Goal: Task Accomplishment & Management: Manage account settings

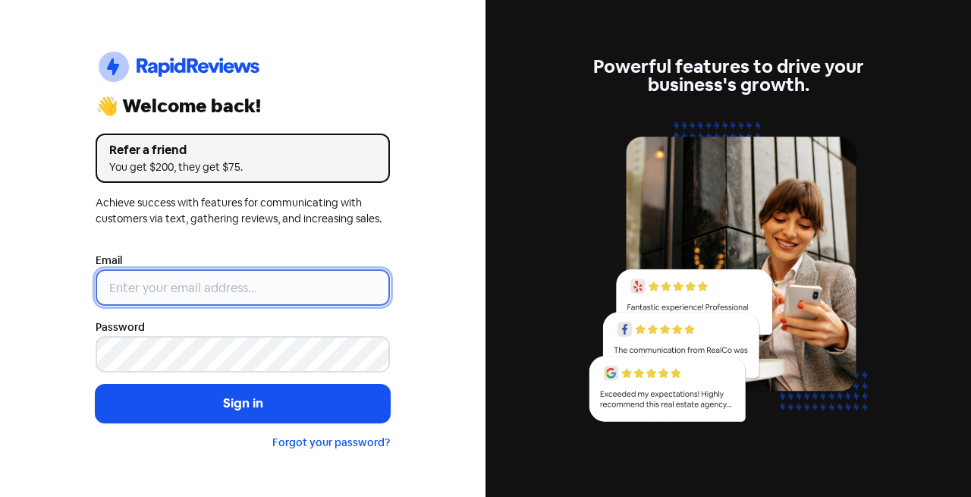
drag, startPoint x: 0, startPoint y: 0, endPoint x: 231, endPoint y: 303, distance: 380.4
click at [231, 303] on input "email" at bounding box center [243, 287] width 294 height 36
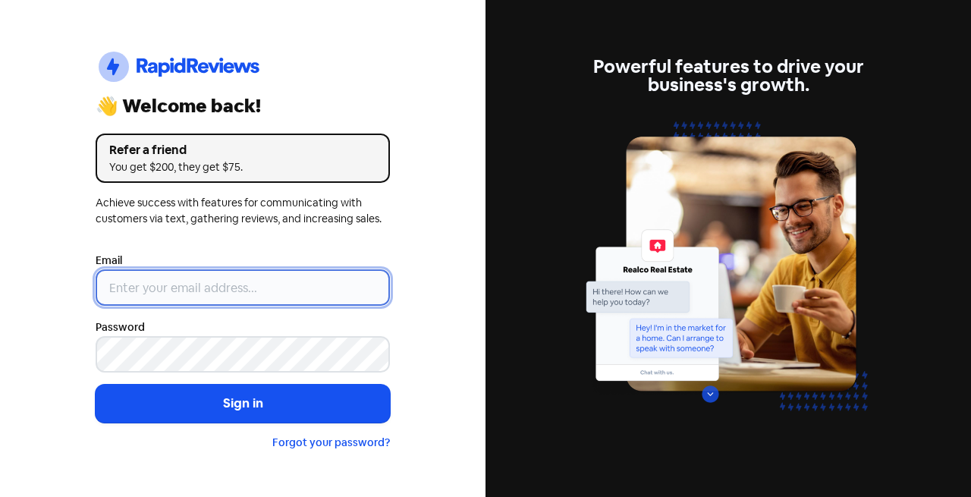
type input "[EMAIL_ADDRESS][DOMAIN_NAME]"
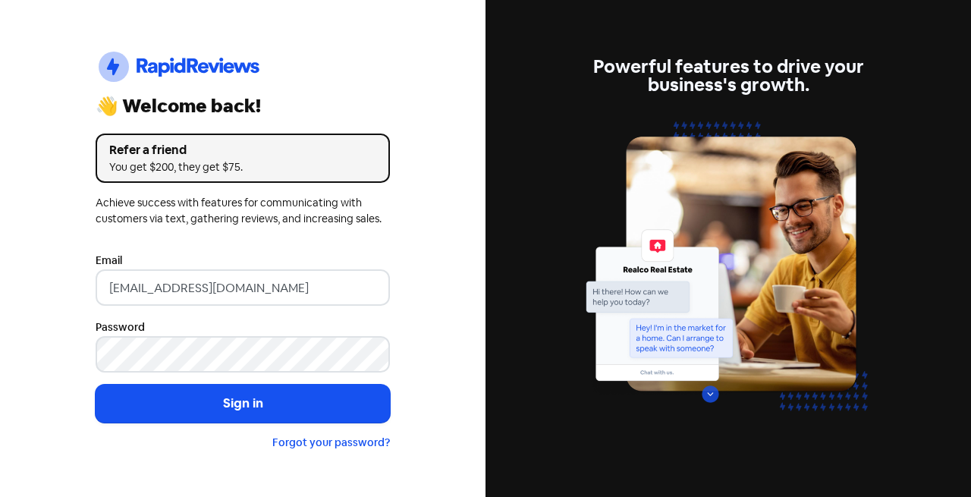
click at [291, 387] on button "Sign in" at bounding box center [243, 404] width 294 height 38
click at [297, 397] on button "Sign in" at bounding box center [243, 404] width 294 height 38
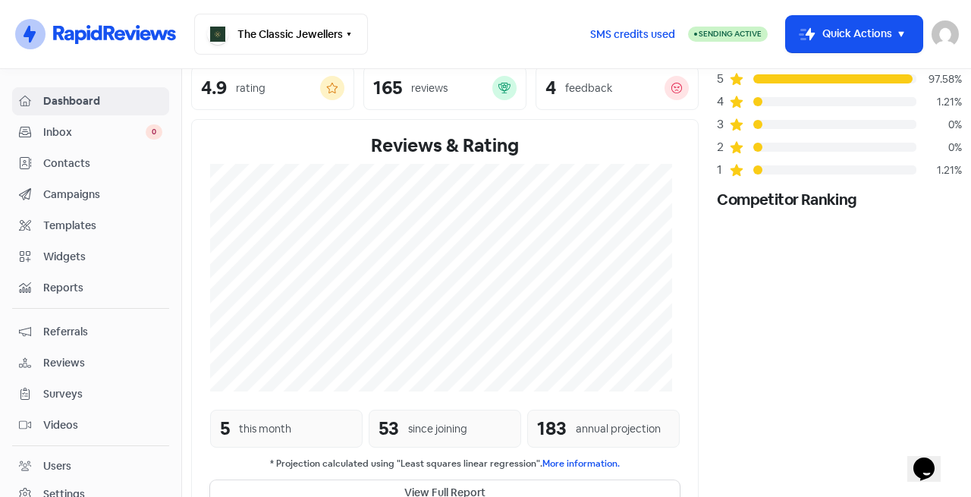
scroll to position [150, 0]
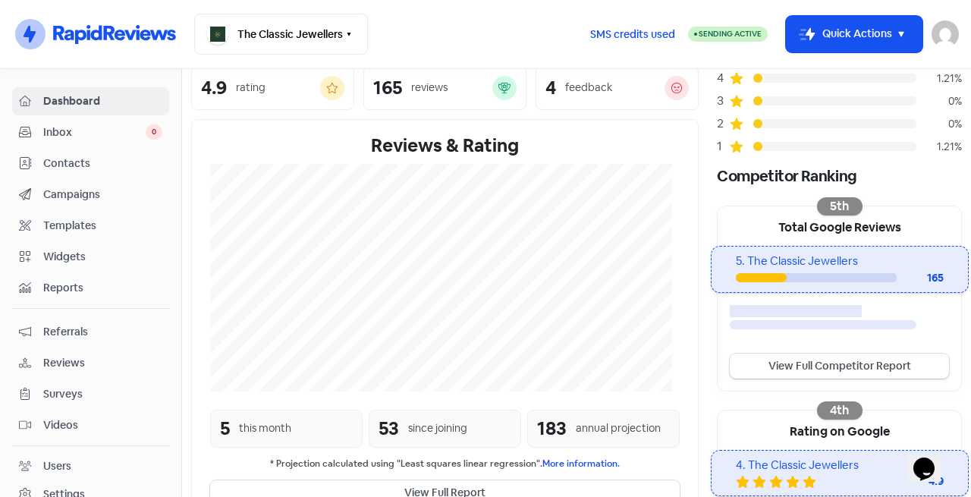
click at [78, 127] on span "Inbox" at bounding box center [94, 132] width 102 height 16
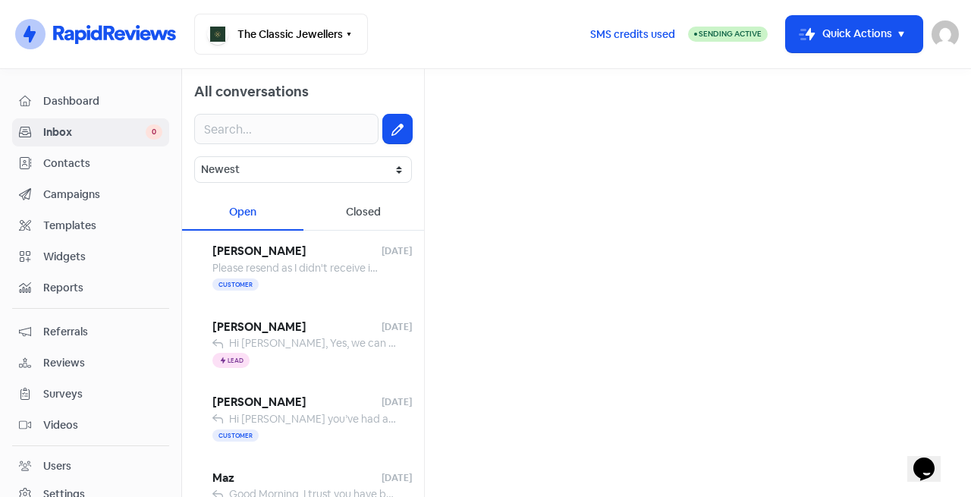
click at [333, 282] on div "Customer" at bounding box center [311, 285] width 199 height 18
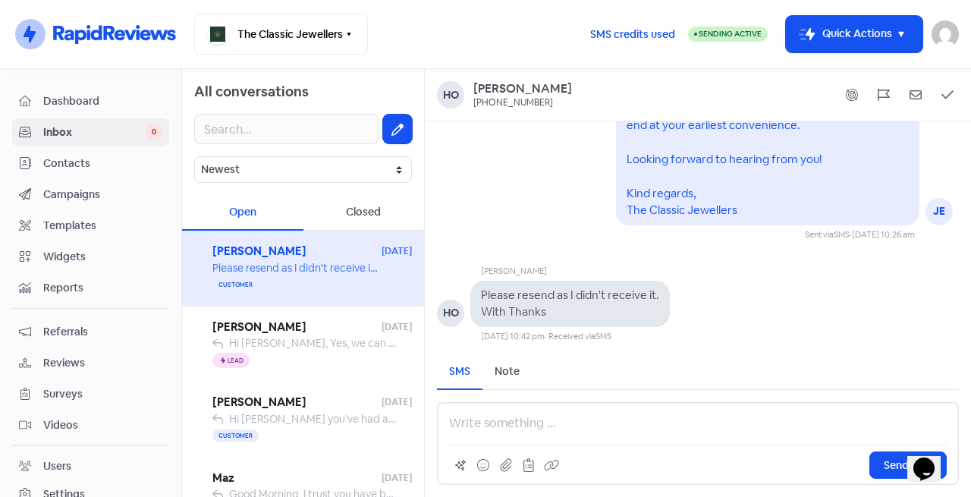
click at [312, 356] on div "Icon For Thunder Lead" at bounding box center [311, 360] width 199 height 18
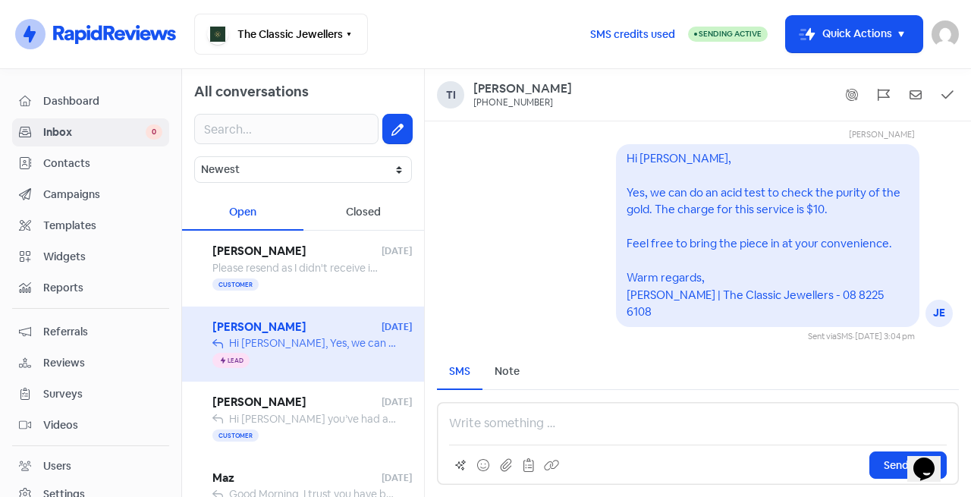
click at [294, 257] on span "Ho Jonson" at bounding box center [296, 251] width 169 height 17
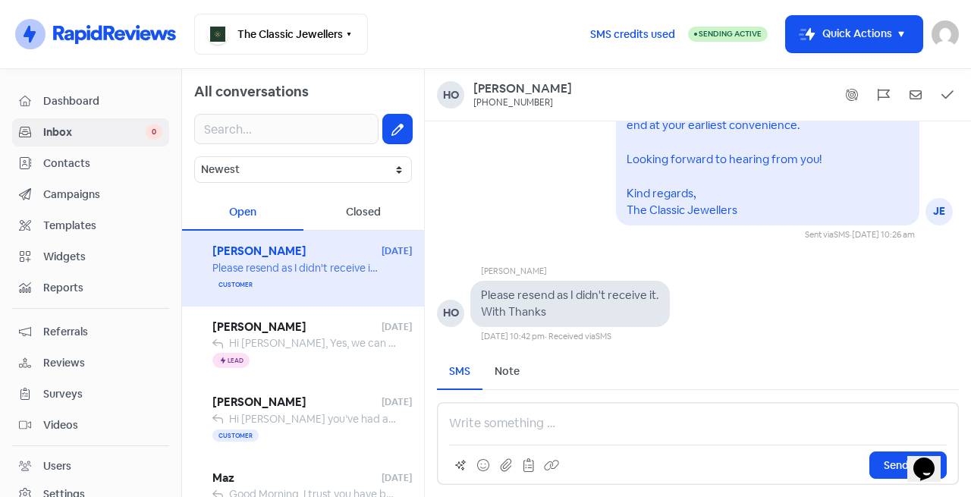
scroll to position [-127, 0]
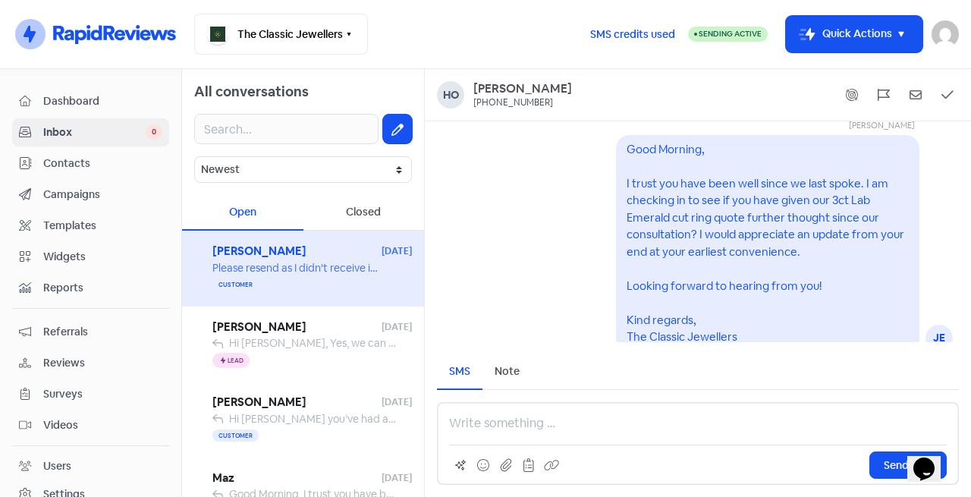
click at [702, 196] on pre "Good Morning, I trust you have been well since we last spoke. I am checking in …" at bounding box center [766, 243] width 280 height 202
drag, startPoint x: 764, startPoint y: 198, endPoint x: 796, endPoint y: 200, distance: 31.9
click at [768, 199] on pre "Good Morning, I trust you have been well since we last spoke. I am checking in …" at bounding box center [766, 243] width 280 height 202
click at [796, 200] on pre "Good Morning, I trust you have been well since we last spoke. I am checking in …" at bounding box center [766, 243] width 280 height 202
click at [824, 202] on pre "Good Morning, I trust you have been well since we last spoke. I am checking in …" at bounding box center [766, 243] width 280 height 202
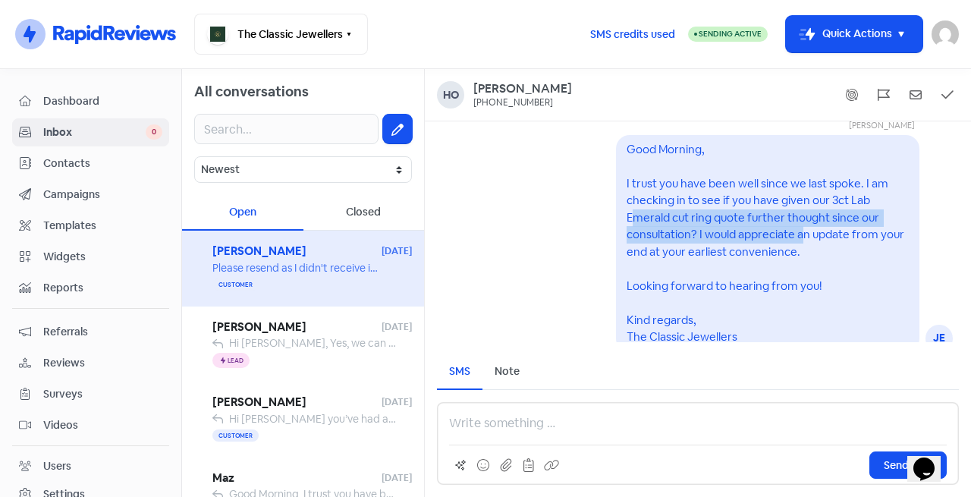
drag, startPoint x: 626, startPoint y: 215, endPoint x: 793, endPoint y: 226, distance: 168.0
click at [793, 226] on div "Good Morning, I trust you have been well since we last spoke. I am checking in …" at bounding box center [767, 243] width 282 height 205
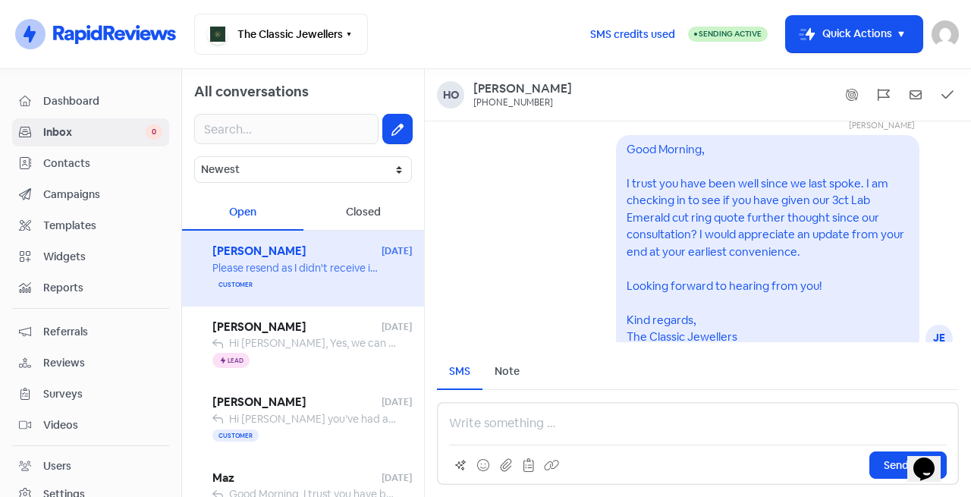
click at [677, 265] on div "Good Morning, I trust you have been well since we last spoke. I am checking in …" at bounding box center [767, 243] width 282 height 205
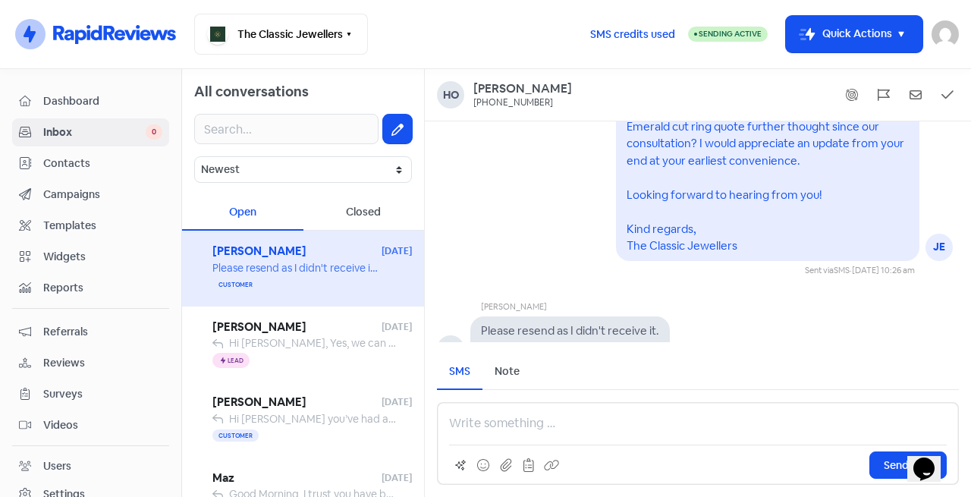
scroll to position [0, 0]
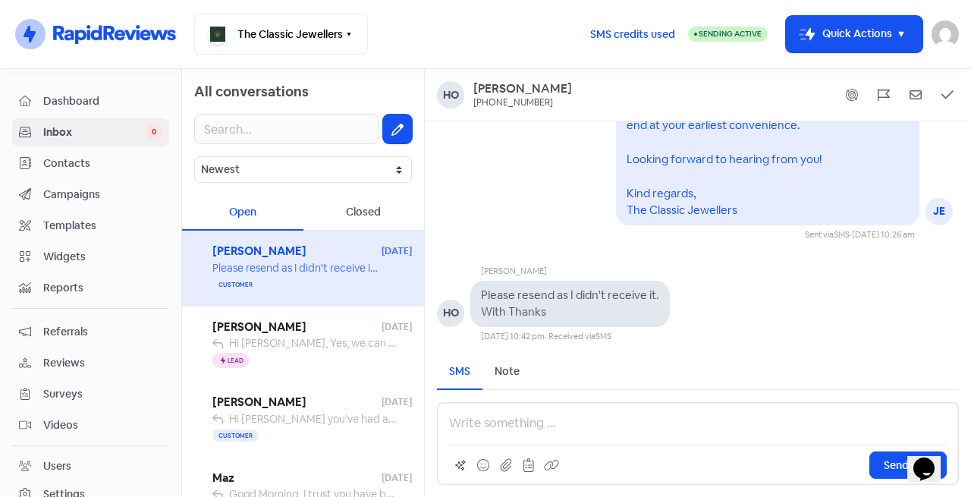
click at [724, 197] on div "Good Morning, I trust you have been well since we last spoke. I am checking in …" at bounding box center [767, 116] width 282 height 205
drag, startPoint x: 528, startPoint y: 302, endPoint x: 595, endPoint y: 301, distance: 67.5
click at [593, 300] on div "Please resend as I didn't receive it. With Thanks" at bounding box center [570, 304] width 178 height 34
click at [309, 346] on span "Hi Tian, Yes, we can do an acid test to check the purity of the gold. The charg…" at bounding box center [796, 343] width 1134 height 14
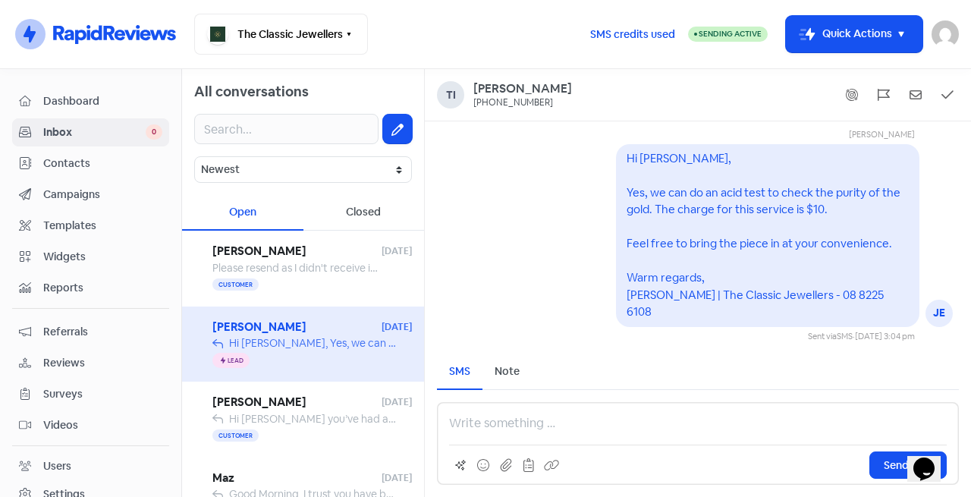
click at [299, 259] on span "Ho Jonson" at bounding box center [296, 251] width 169 height 17
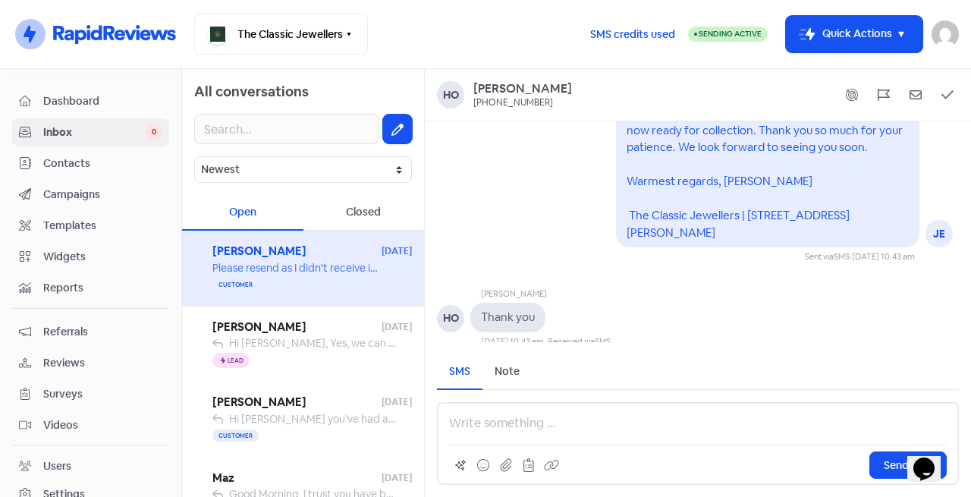
scroll to position [-459, 0]
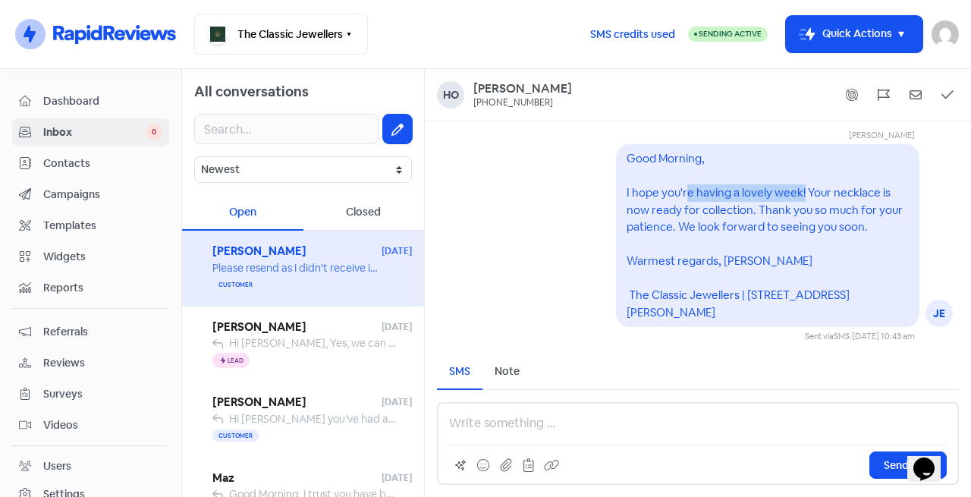
drag, startPoint x: 674, startPoint y: 209, endPoint x: 793, endPoint y: 216, distance: 118.5
click at [793, 216] on pre "Good Morning, I hope you're having a lovely week! Your necklace is now ready fo…" at bounding box center [765, 235] width 278 height 168
drag, startPoint x: 821, startPoint y: 216, endPoint x: 859, endPoint y: 221, distance: 38.9
click at [825, 216] on pre "Good Morning, I hope you're having a lovely week! Your necklace is now ready fo…" at bounding box center [765, 235] width 278 height 168
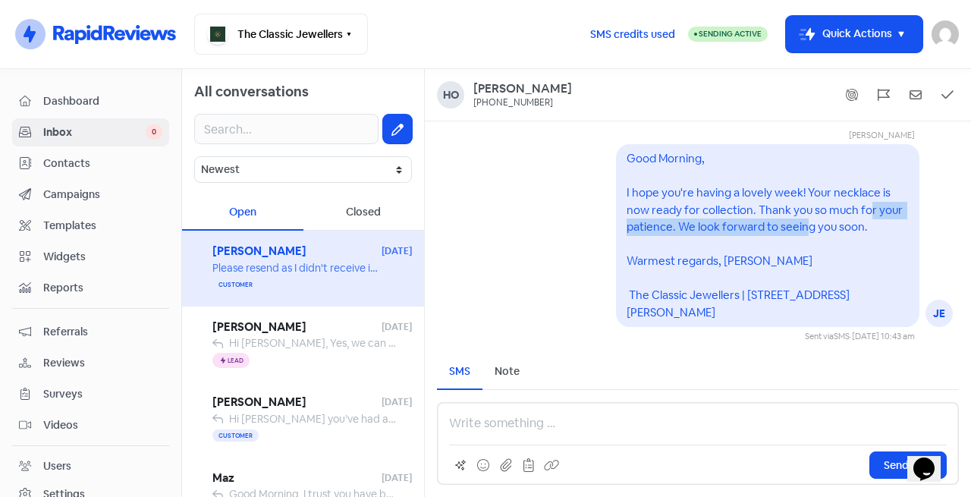
drag, startPoint x: 859, startPoint y: 221, endPoint x: 708, endPoint y: 234, distance: 151.5
click at [772, 242] on pre "Good Morning, I hope you're having a lovely week! Your necklace is now ready fo…" at bounding box center [765, 235] width 278 height 168
click at [703, 231] on pre "Good Morning, I hope you're having a lovely week! Your necklace is now ready fo…" at bounding box center [765, 235] width 278 height 168
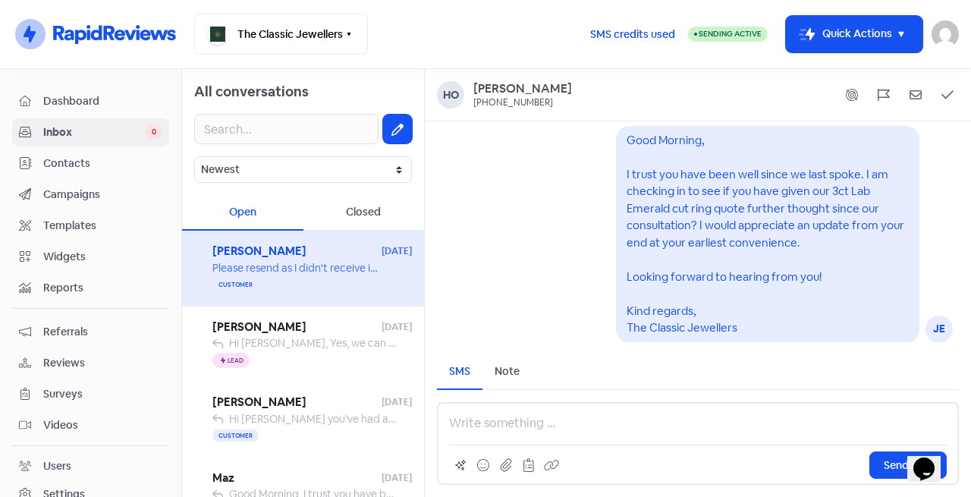
scroll to position [-115, 0]
click at [286, 351] on div "Icon For Thunder Lead" at bounding box center [311, 360] width 199 height 18
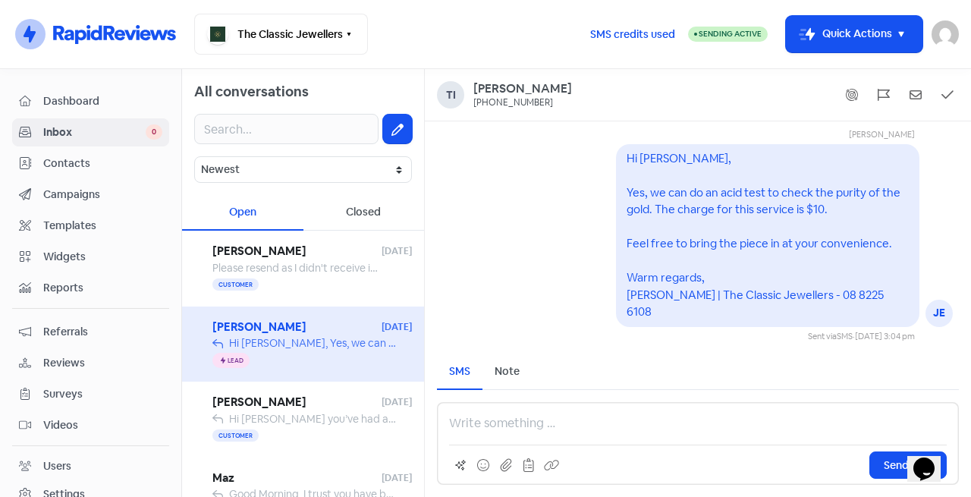
scroll to position [1, 0]
click at [309, 430] on div "Customer" at bounding box center [311, 436] width 199 height 18
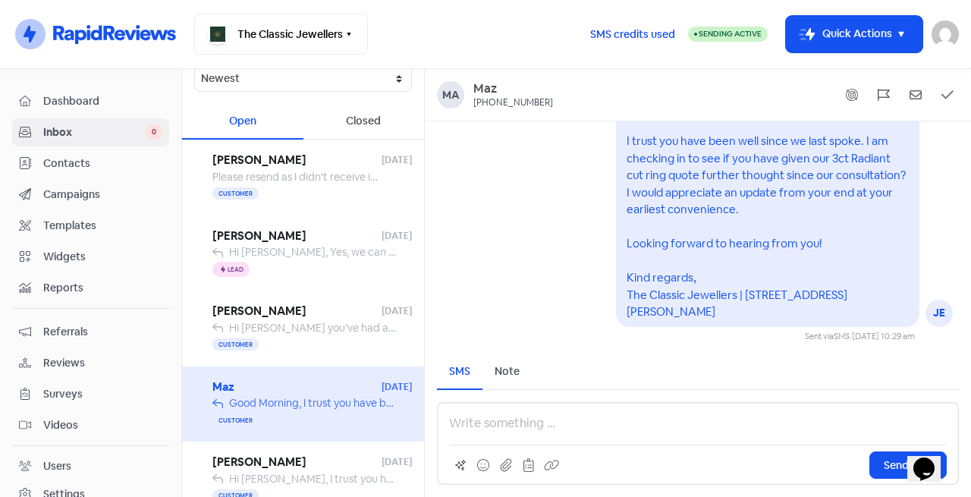
scroll to position [127, 0]
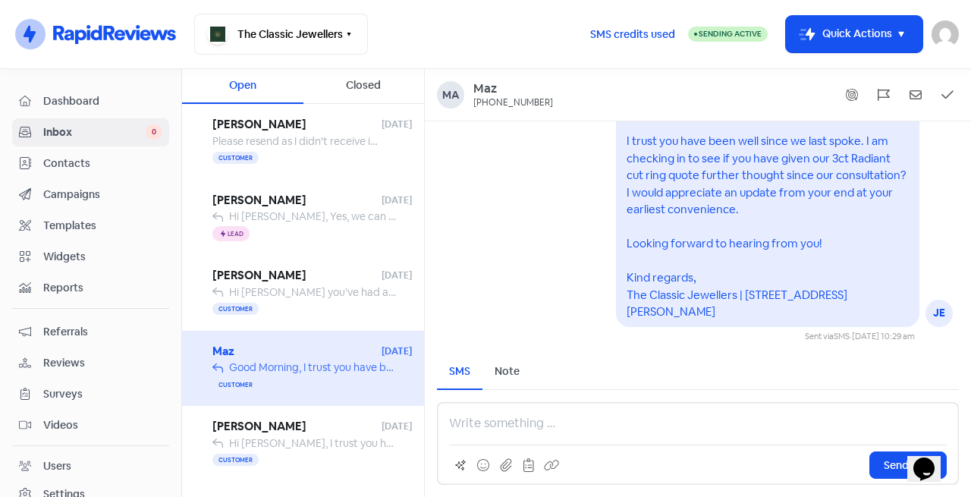
click at [311, 449] on span "Hi William, I trust you have been well since we last spoke. I am checking in to…" at bounding box center [978, 443] width 1498 height 14
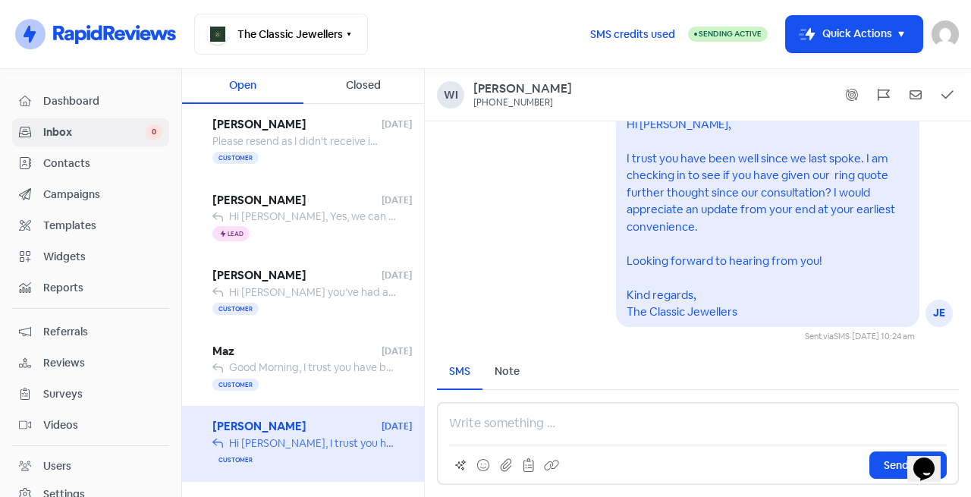
scroll to position [253, 0]
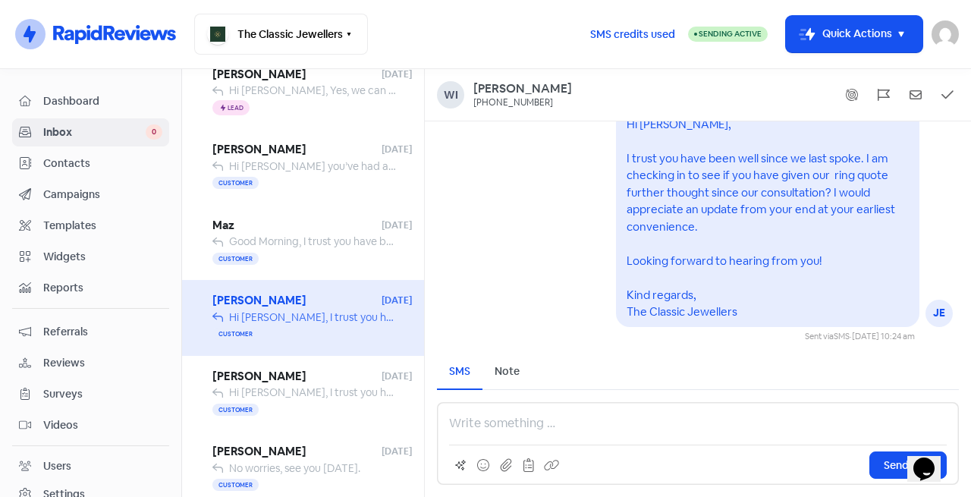
click at [317, 433] on div "Luke Williams 7 Oct 25 No worries, see you tomorrow. Customer" at bounding box center [303, 469] width 242 height 76
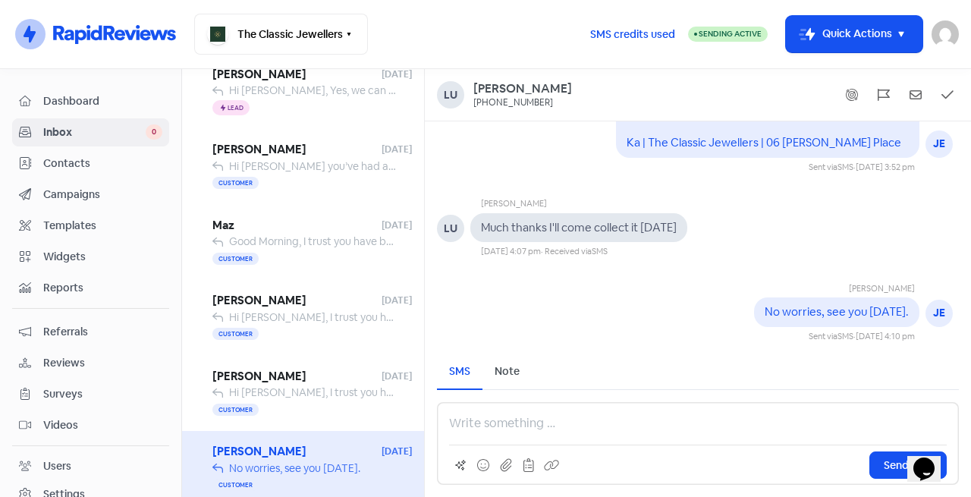
click at [296, 374] on span "Kane" at bounding box center [296, 376] width 169 height 17
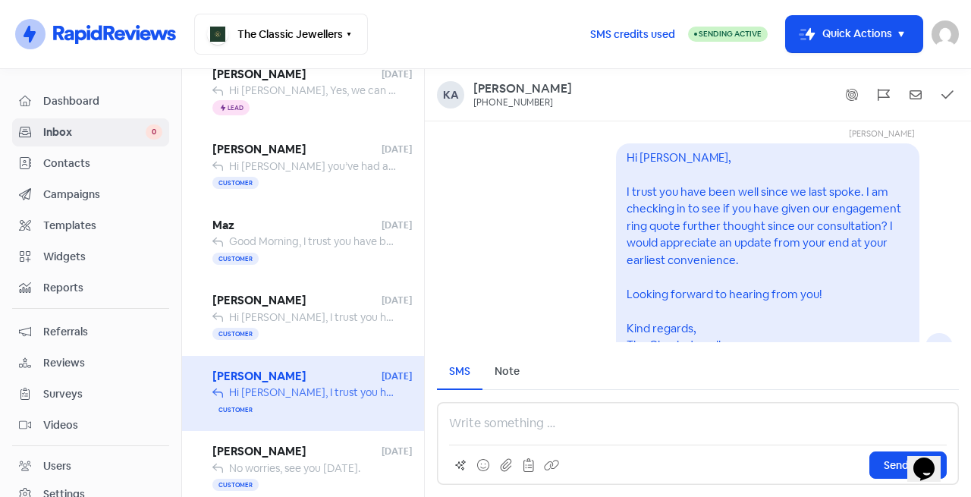
scroll to position [-52, 0]
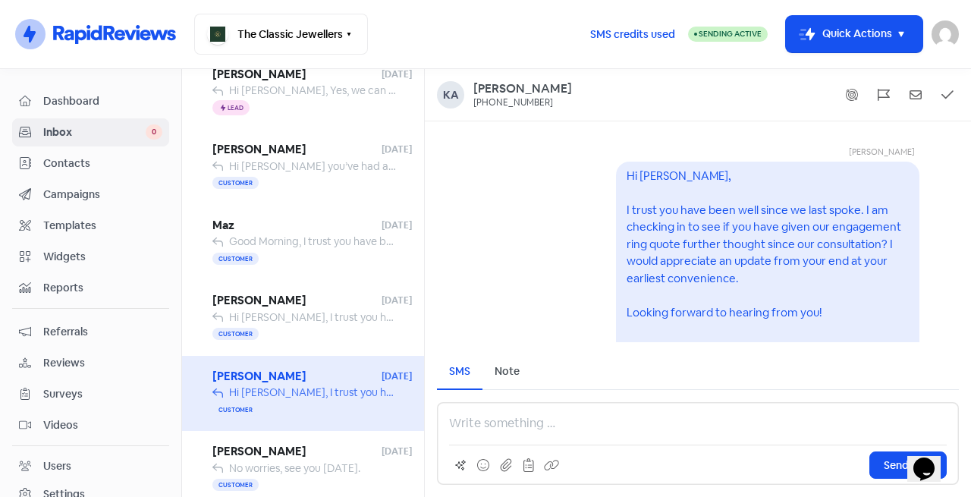
click at [317, 347] on div "William 8 Oct 25 Hi William, I trust you have been well since we last spoke. I …" at bounding box center [303, 318] width 242 height 76
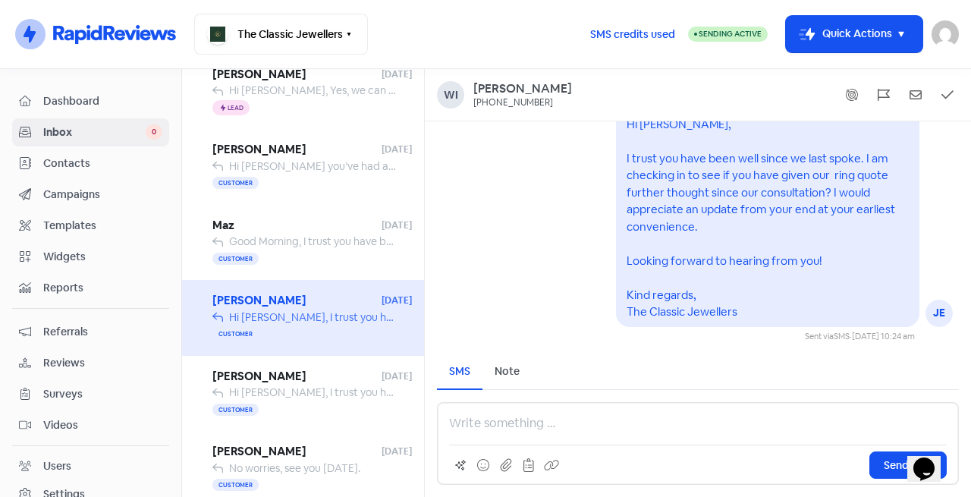
click at [290, 223] on span "Maz" at bounding box center [296, 225] width 169 height 17
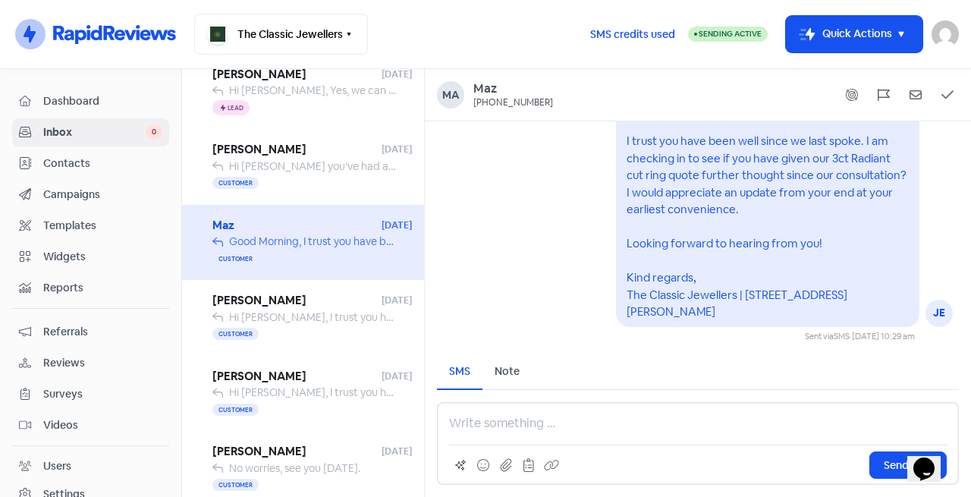
scroll to position [127, 0]
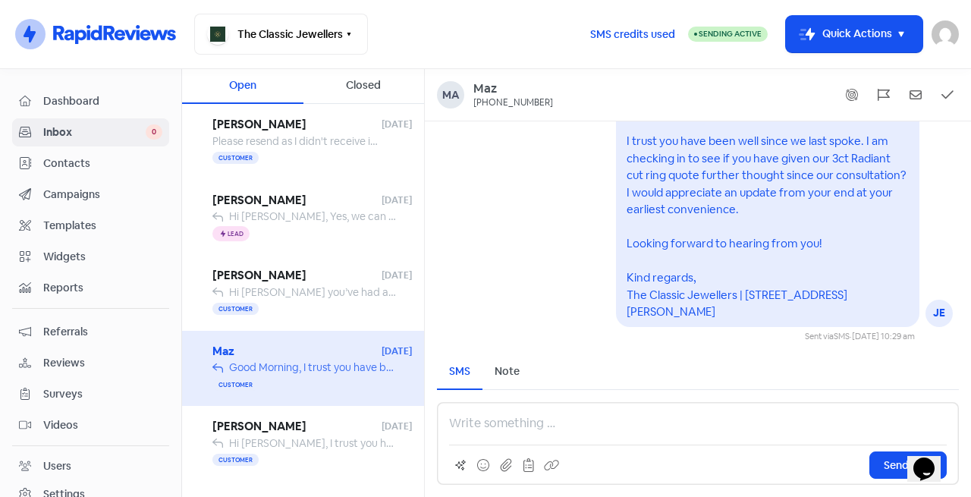
click at [294, 277] on span "Lee Bosworth" at bounding box center [296, 275] width 169 height 17
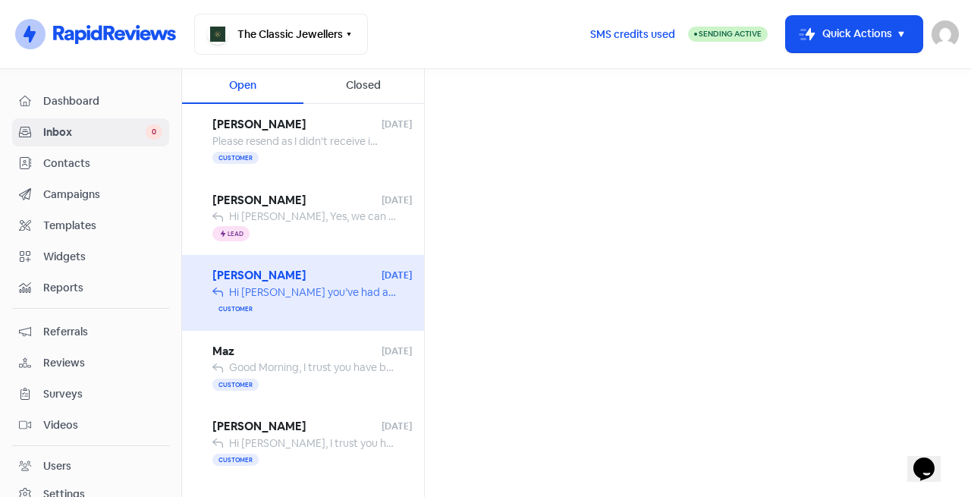
click at [297, 234] on div "Icon For Thunder Lead" at bounding box center [311, 233] width 199 height 18
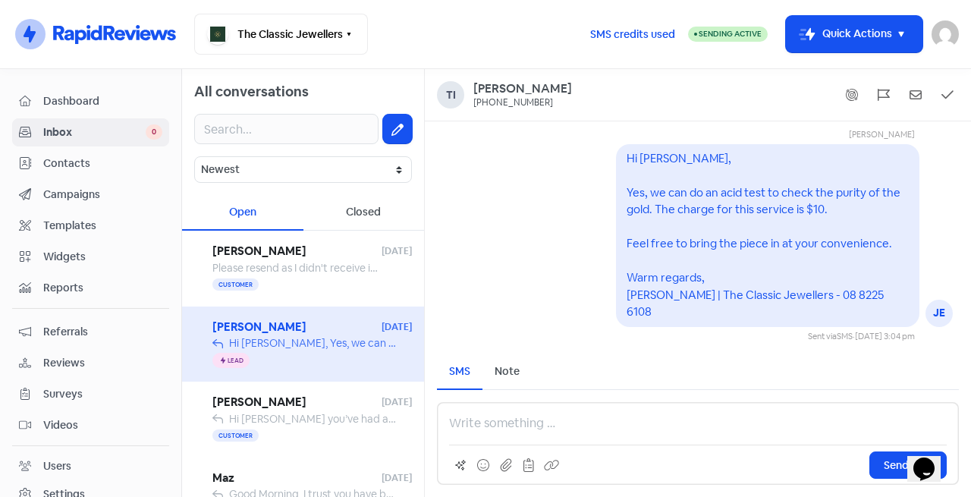
click at [316, 268] on span "Please resend as I didn't receive it. With Thanks" at bounding box center [326, 268] width 228 height 14
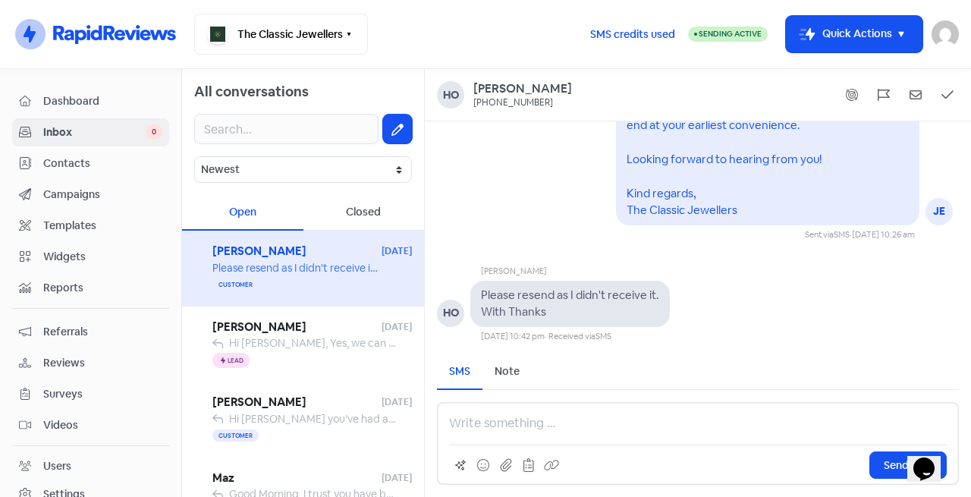
click at [255, 111] on div at bounding box center [303, 129] width 242 height 55
click at [258, 124] on input "text" at bounding box center [286, 129] width 184 height 30
click at [60, 166] on span "Contacts" at bounding box center [102, 163] width 119 height 16
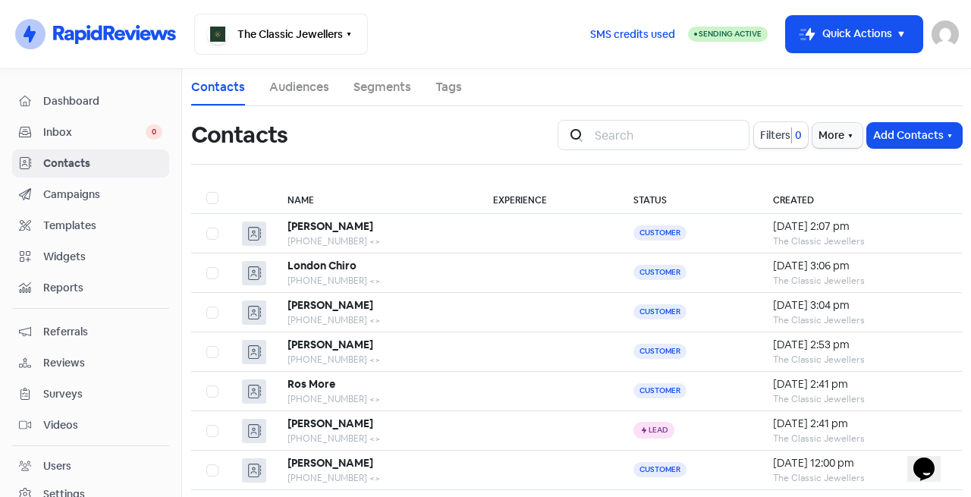
click at [392, 237] on div "+61428890240 <>" at bounding box center [374, 241] width 175 height 14
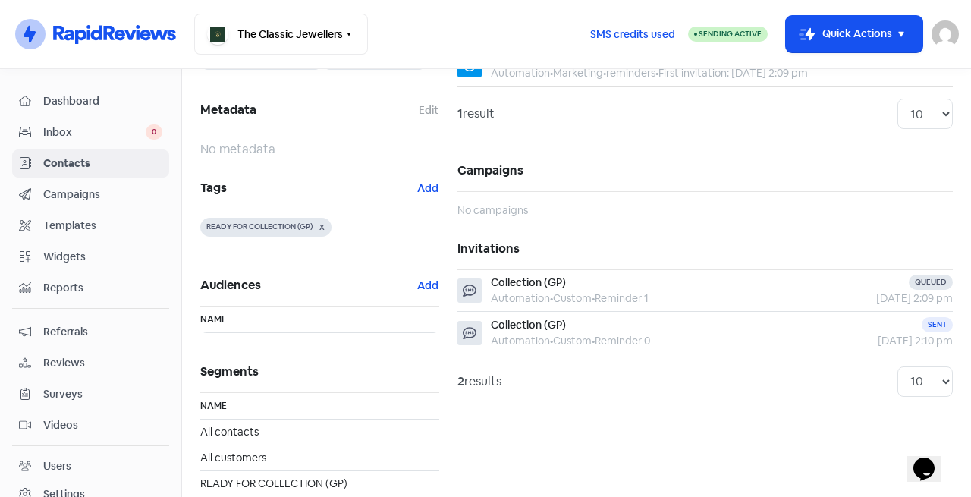
scroll to position [205, 0]
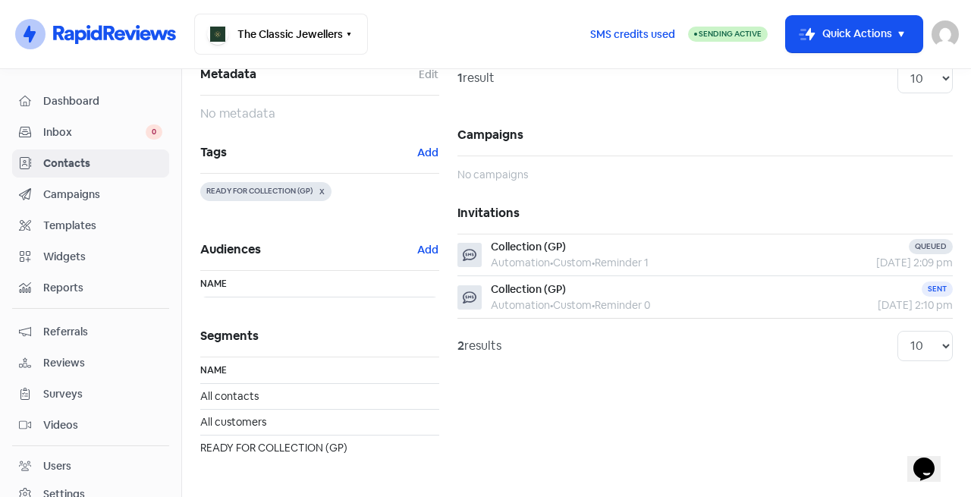
click at [83, 126] on span "Inbox" at bounding box center [94, 132] width 102 height 16
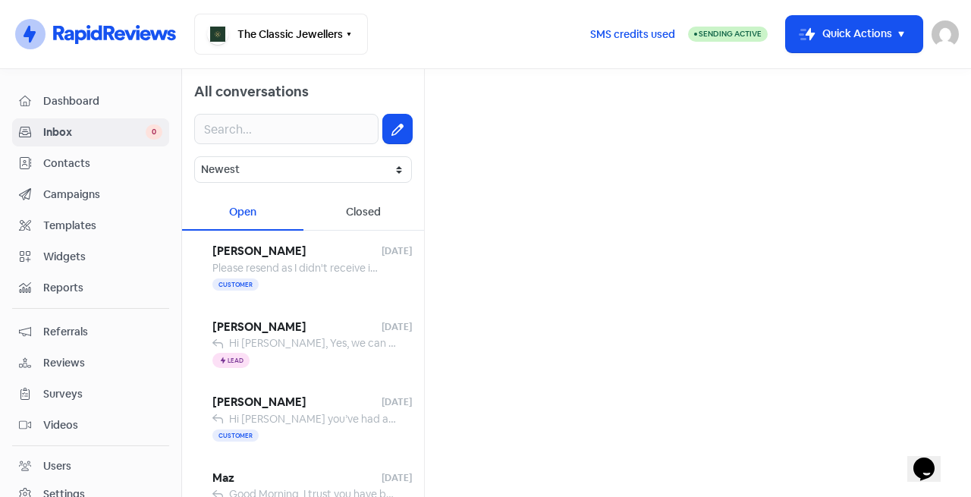
click at [73, 98] on span "Dashboard" at bounding box center [102, 101] width 119 height 16
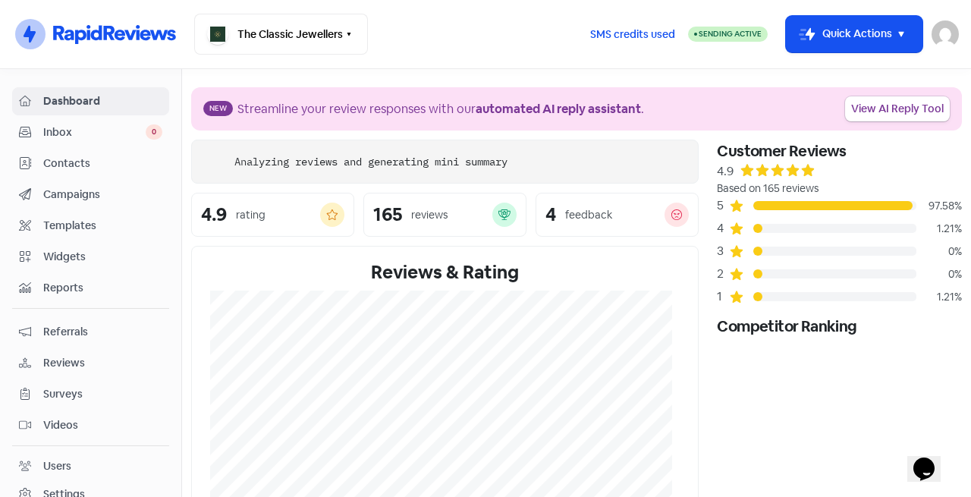
click at [50, 127] on span "Inbox" at bounding box center [94, 132] width 102 height 16
